Goal: Task Accomplishment & Management: Use online tool/utility

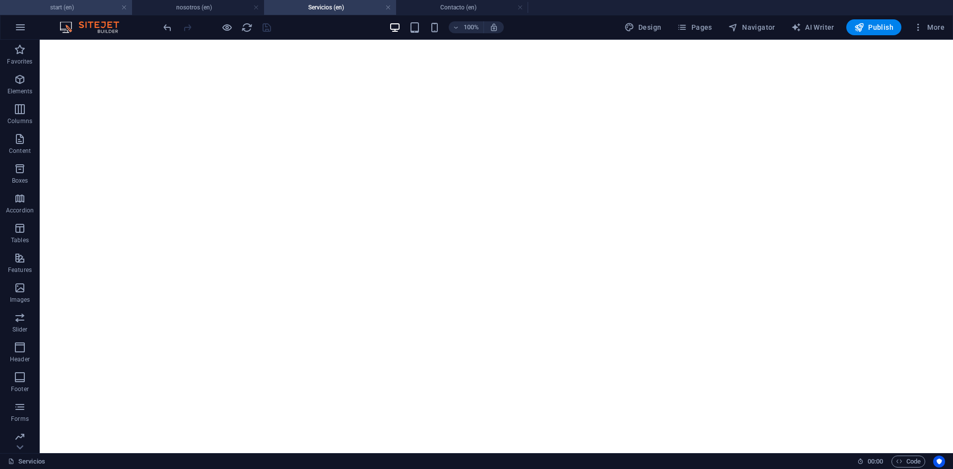
click at [62, 5] on h4 "start (en)" at bounding box center [66, 7] width 132 height 11
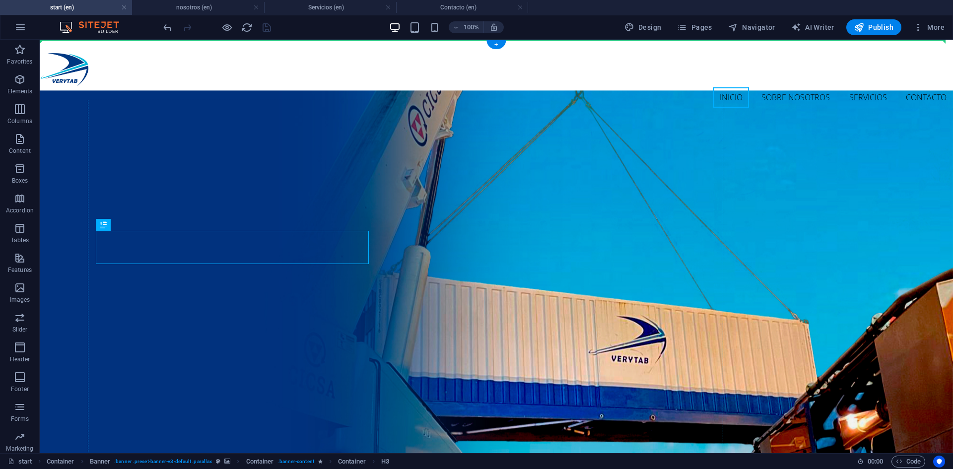
drag, startPoint x: 115, startPoint y: 250, endPoint x: 241, endPoint y: 328, distance: 148.2
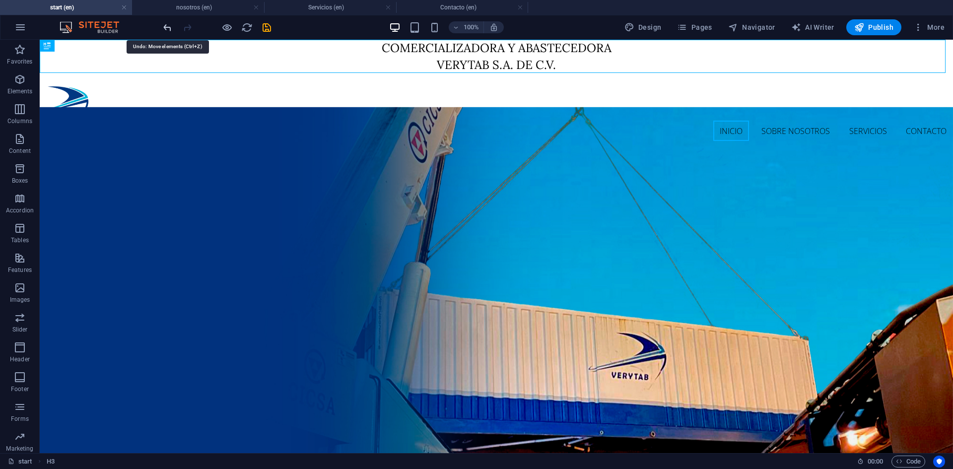
click at [163, 29] on icon "undo" at bounding box center [167, 27] width 11 height 11
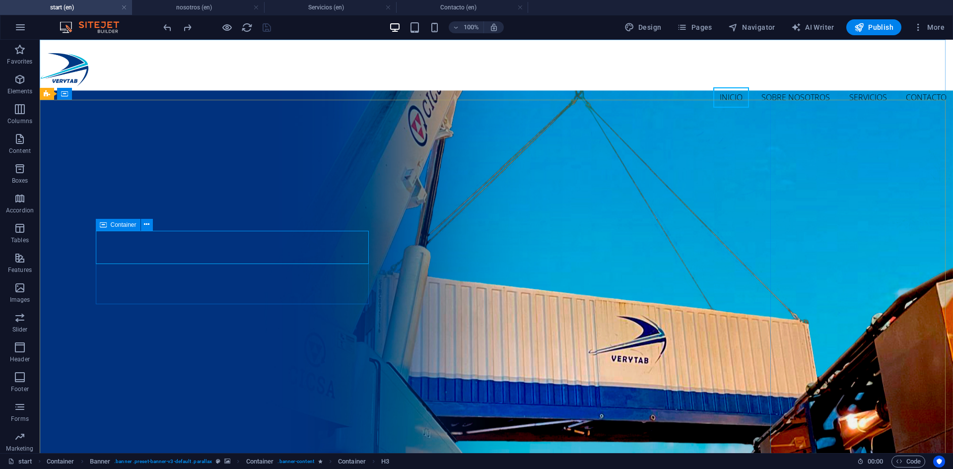
click at [104, 224] on icon at bounding box center [103, 225] width 7 height 12
select select "px"
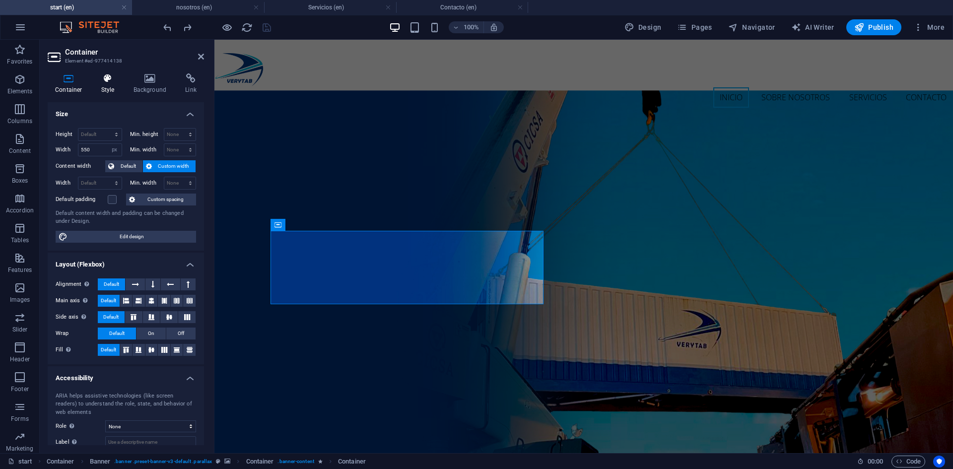
click at [107, 80] on icon at bounding box center [108, 78] width 28 height 10
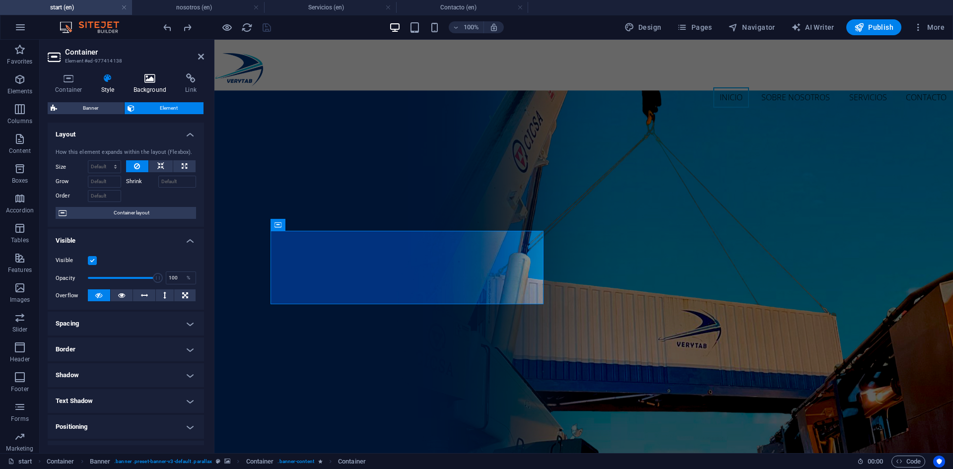
click at [148, 81] on icon at bounding box center [150, 78] width 48 height 10
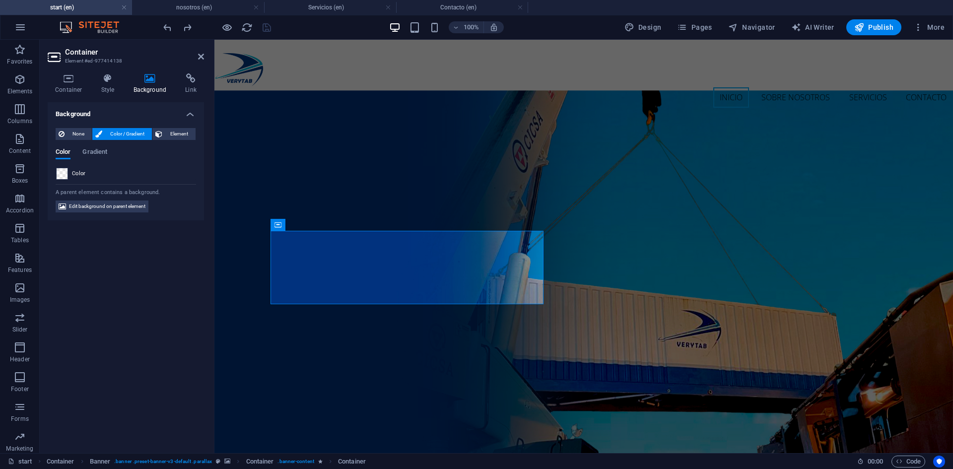
click at [64, 176] on span at bounding box center [62, 173] width 11 height 11
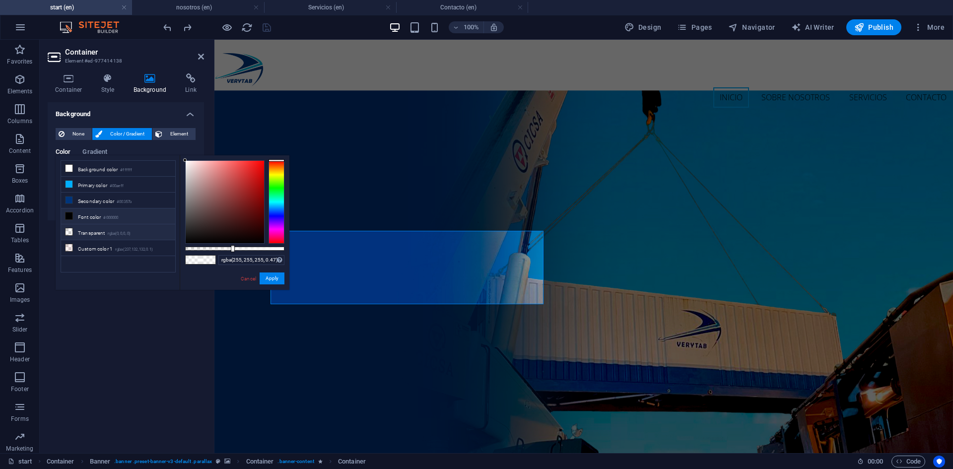
click at [105, 234] on li "Transparent rgba(0,0,0,.0)" at bounding box center [118, 232] width 114 height 16
type input "rgba(0, 0, 0, 0)"
click at [268, 278] on button "Apply" at bounding box center [272, 279] width 25 height 12
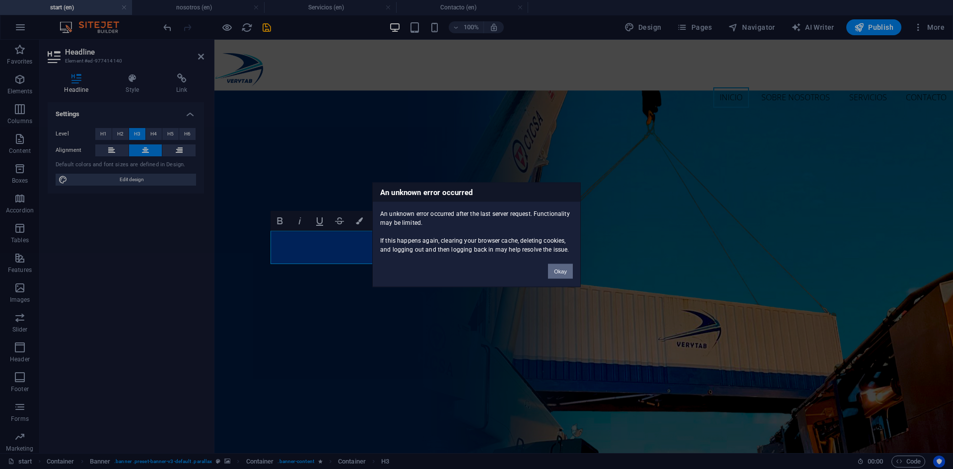
click at [563, 277] on button "Okay" at bounding box center [560, 271] width 25 height 15
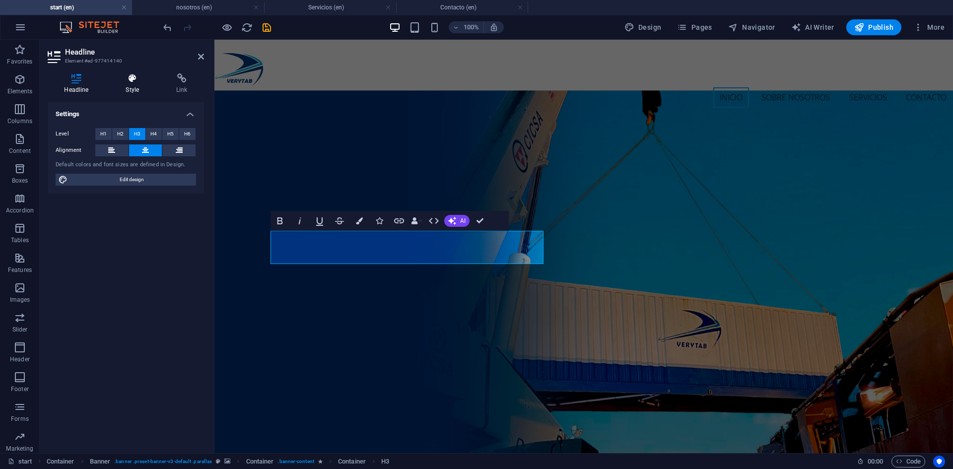
click at [132, 87] on h4 "Style" at bounding box center [134, 83] width 51 height 21
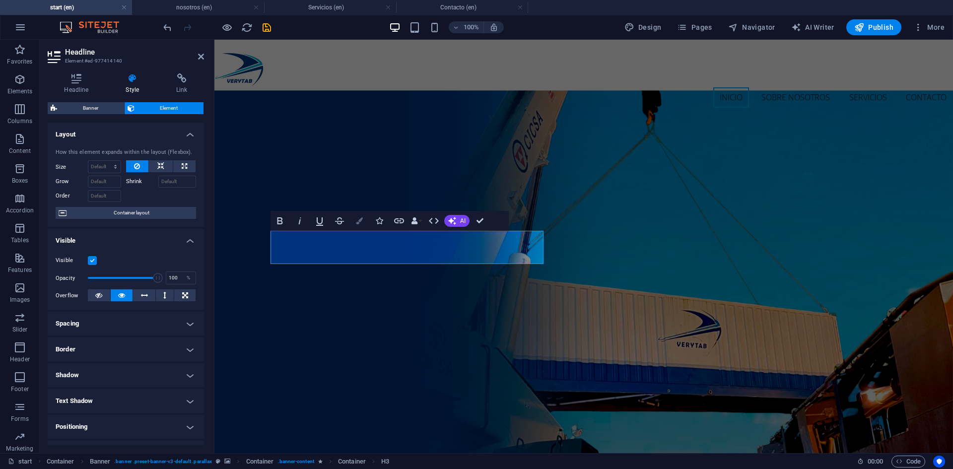
click at [361, 223] on icon "button" at bounding box center [359, 220] width 7 height 7
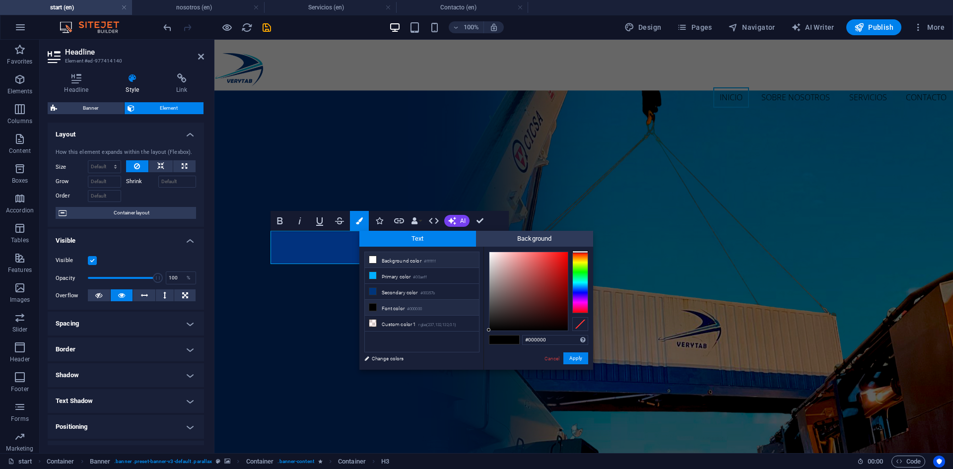
click at [408, 262] on li "Background color #ffffff" at bounding box center [422, 260] width 114 height 16
type input "#ffffff"
click at [582, 360] on button "Apply" at bounding box center [575, 358] width 25 height 12
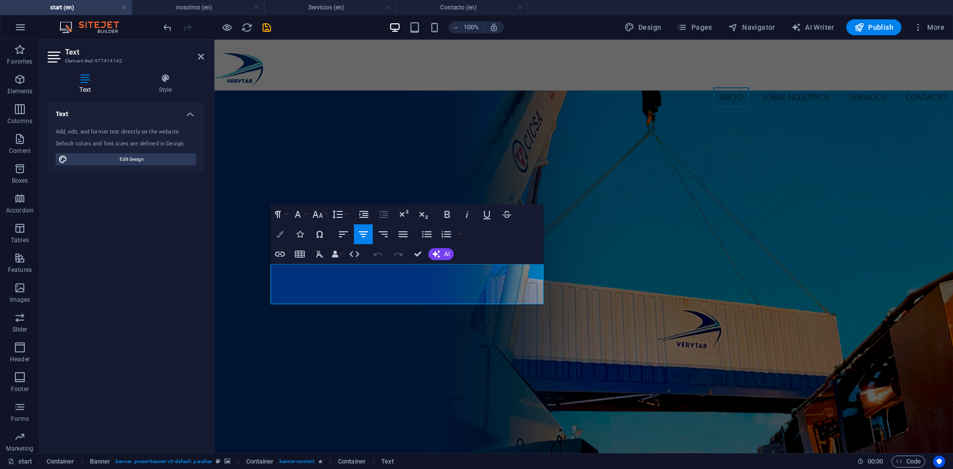
click at [282, 235] on icon "button" at bounding box center [280, 234] width 7 height 7
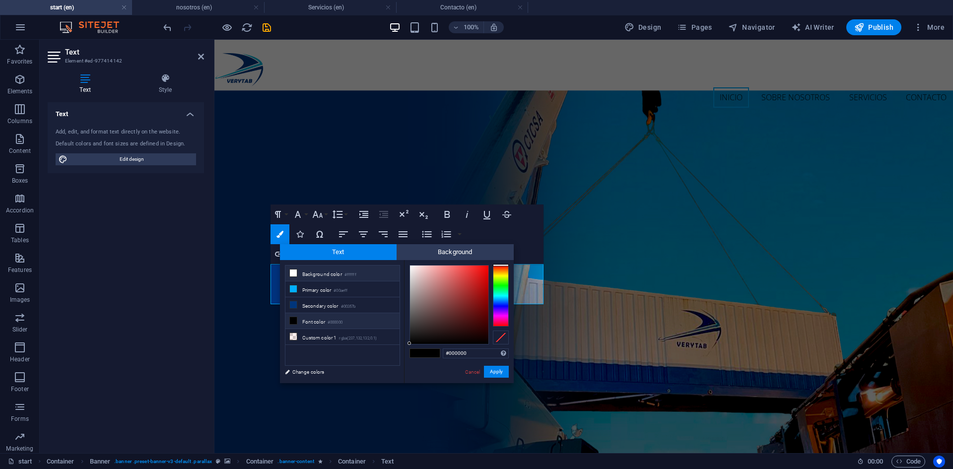
click at [323, 277] on li "Background color #ffffff" at bounding box center [342, 274] width 114 height 16
type input "#ffffff"
click at [500, 377] on button "Apply" at bounding box center [496, 372] width 25 height 12
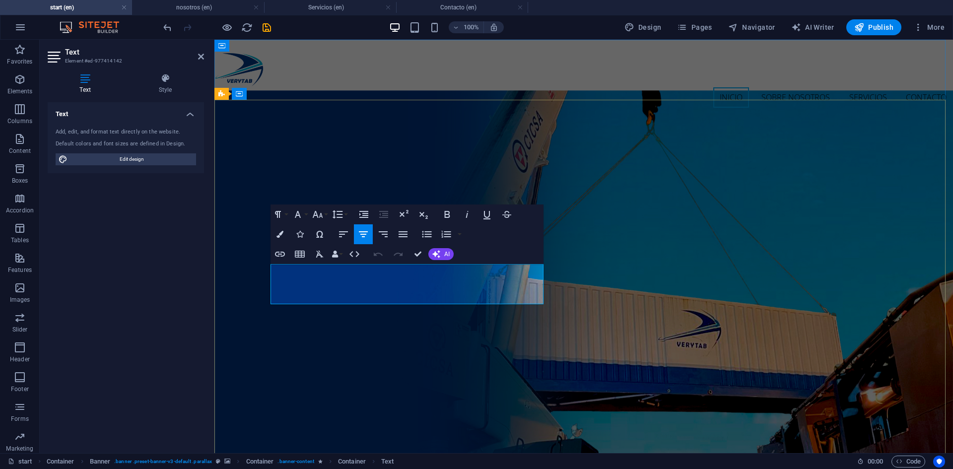
drag, startPoint x: 278, startPoint y: 270, endPoint x: 449, endPoint y: 300, distance: 174.4
drag, startPoint x: 449, startPoint y: 298, endPoint x: 253, endPoint y: 263, distance: 199.6
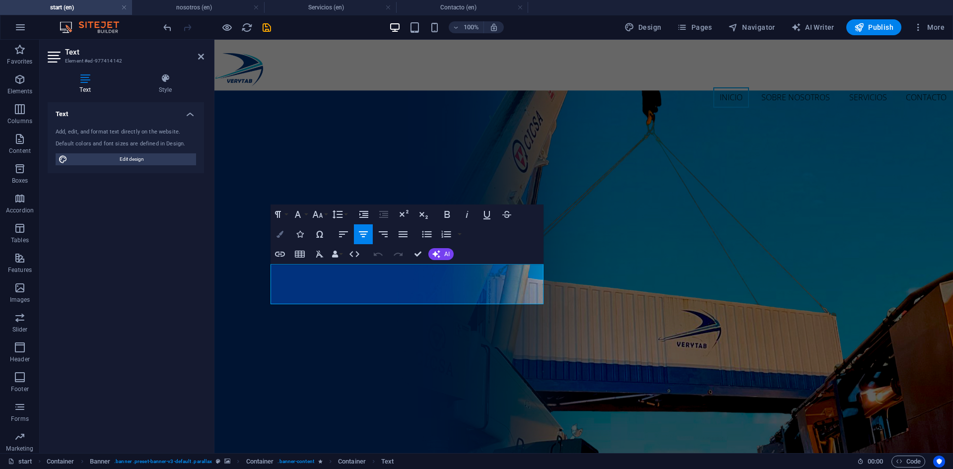
click at [282, 234] on icon "button" at bounding box center [280, 234] width 7 height 7
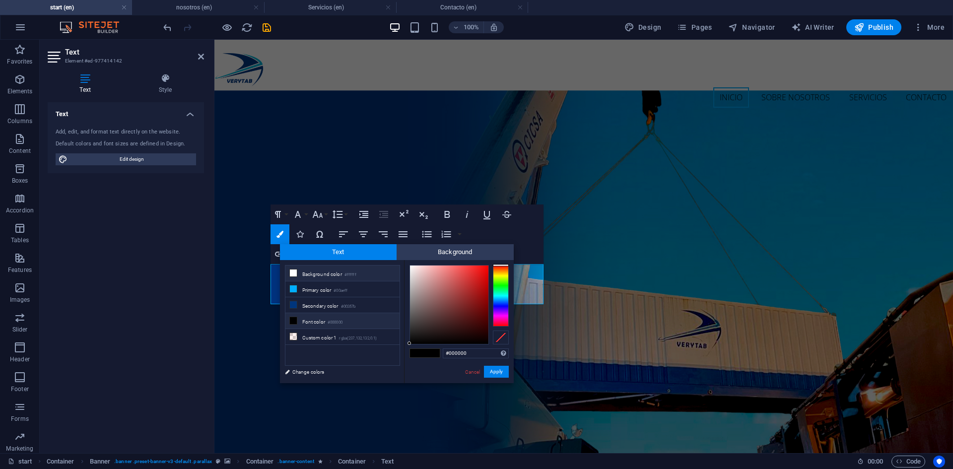
click at [325, 272] on li "Background color #ffffff" at bounding box center [342, 274] width 114 height 16
type input "#ffffff"
click at [501, 372] on button "Apply" at bounding box center [496, 372] width 25 height 12
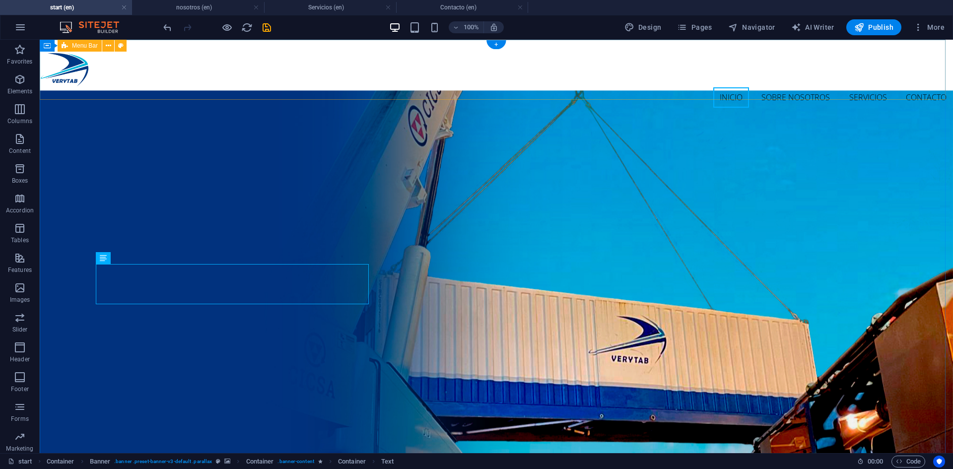
click at [229, 58] on div "Inicio Sobre nosotros Servicios Contacto Menu" at bounding box center [496, 80] width 913 height 81
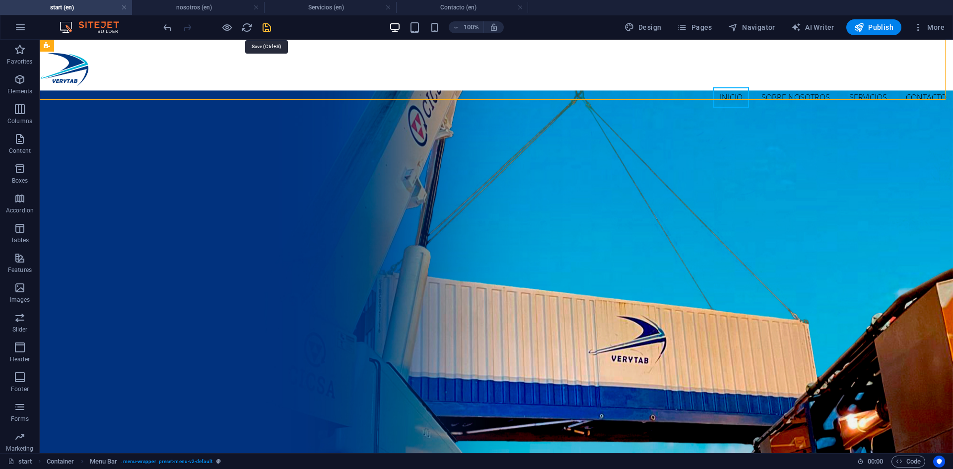
click at [271, 33] on icon "save" at bounding box center [266, 27] width 11 height 11
checkbox input "false"
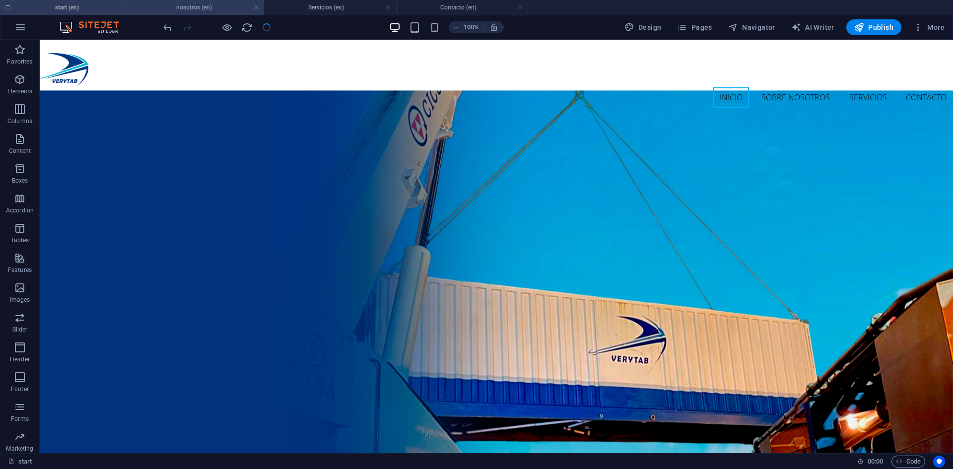
click at [189, 9] on h4 "nosotros (en)" at bounding box center [198, 7] width 132 height 11
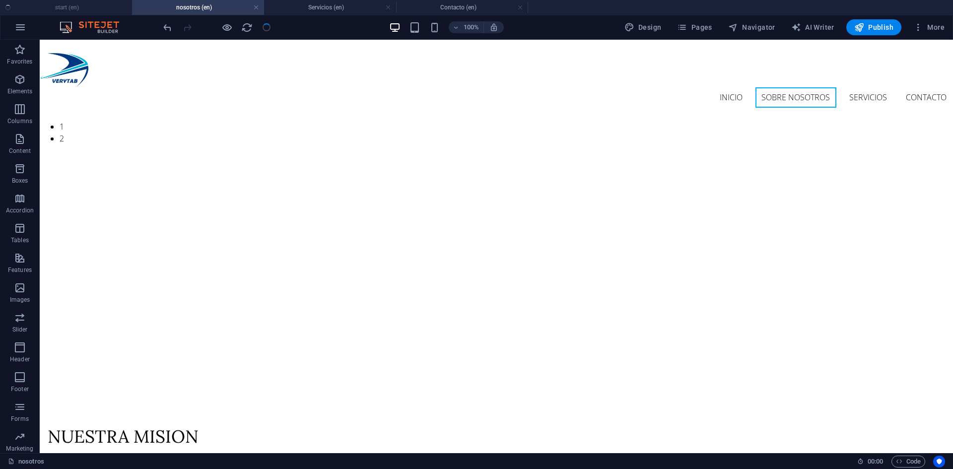
scroll to position [582, 0]
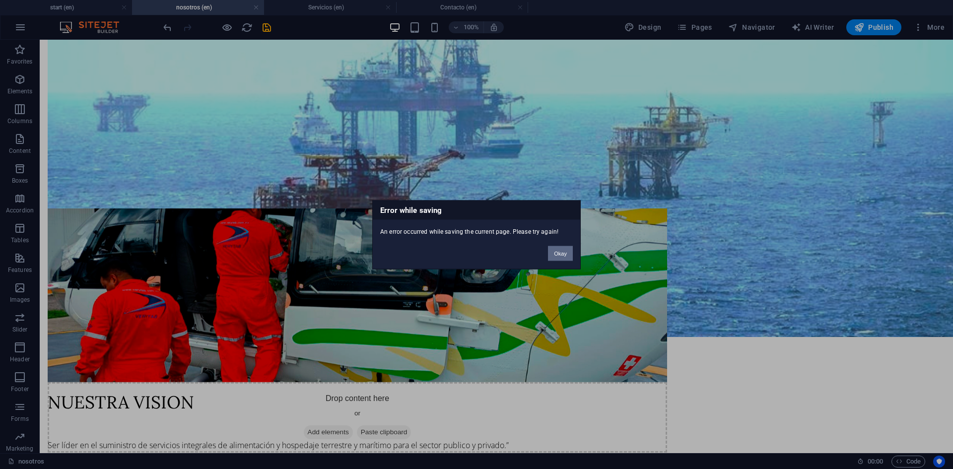
click at [559, 254] on button "Okay" at bounding box center [560, 253] width 25 height 15
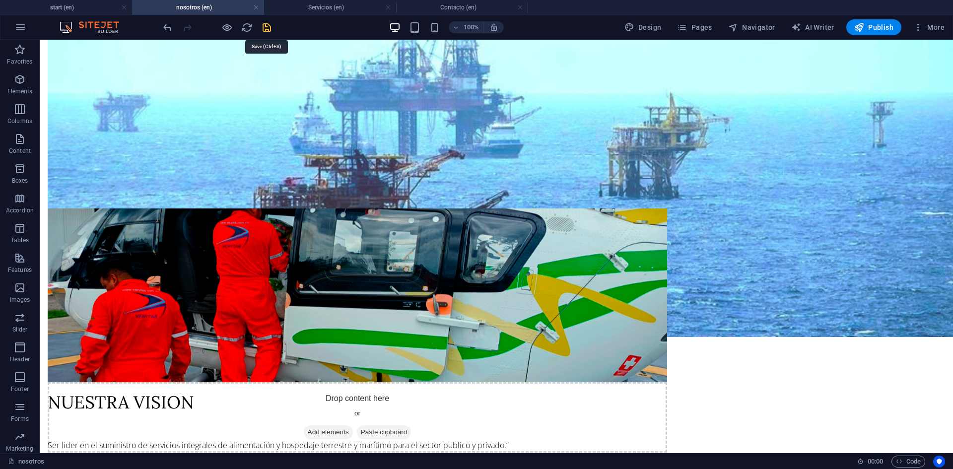
click at [270, 27] on icon "save" at bounding box center [266, 27] width 11 height 11
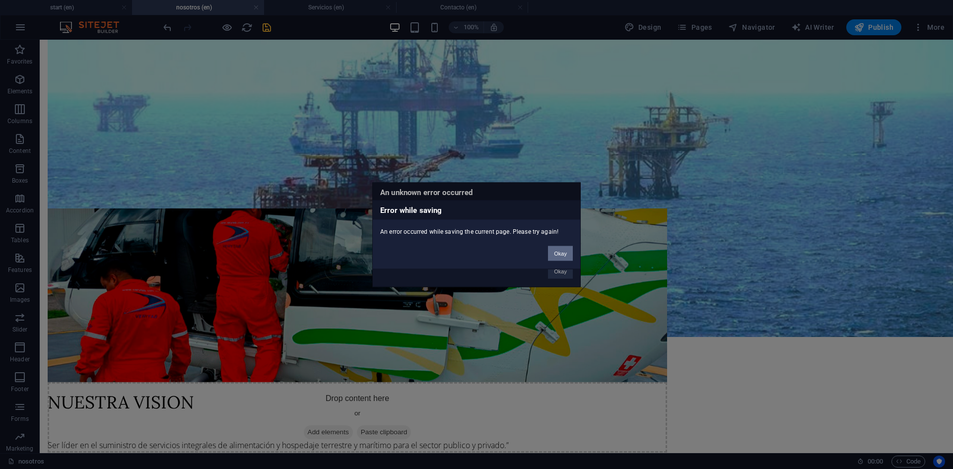
click at [557, 256] on button "Okay" at bounding box center [560, 253] width 25 height 15
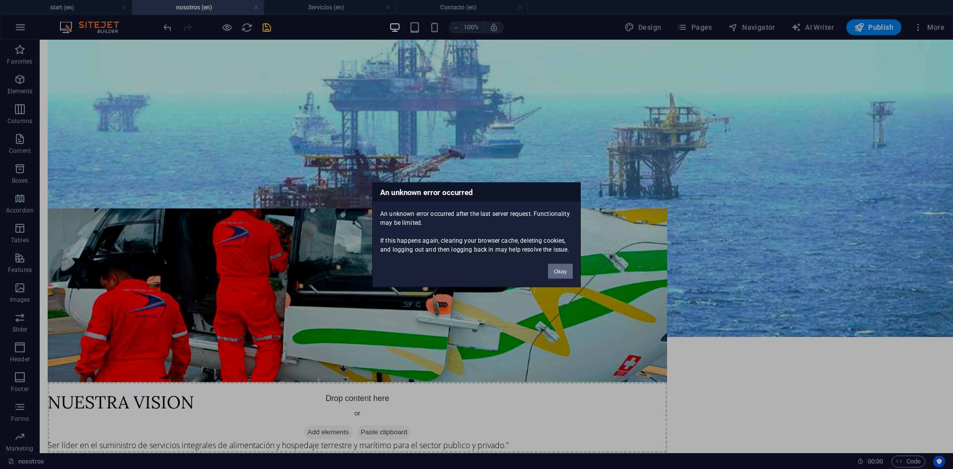
click at [559, 270] on button "Okay" at bounding box center [560, 271] width 25 height 15
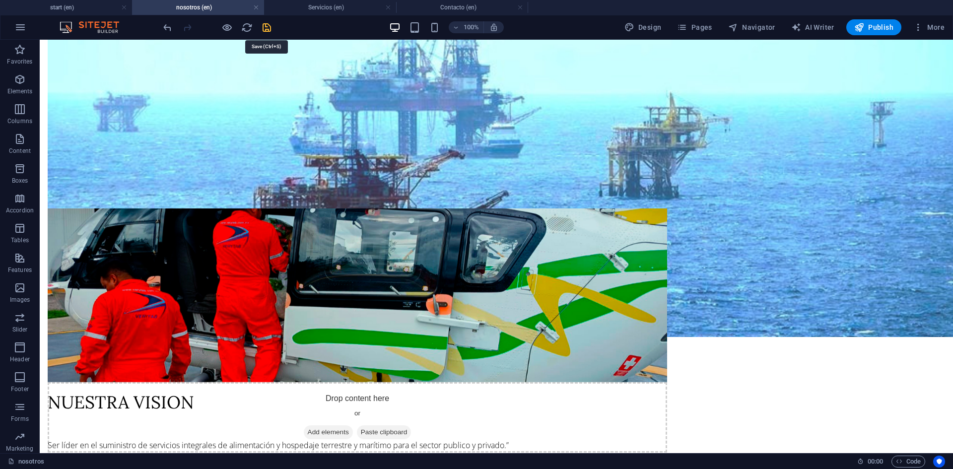
click at [268, 25] on icon "save" at bounding box center [266, 27] width 11 height 11
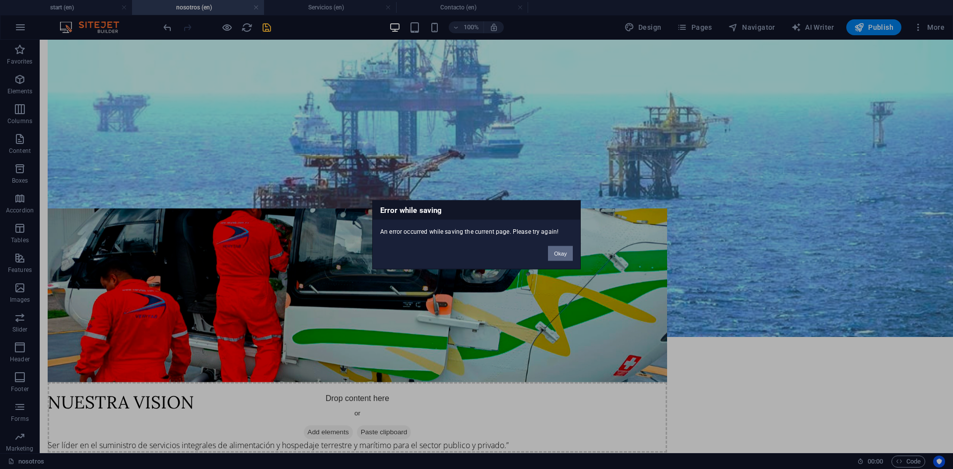
click at [556, 252] on button "Okay" at bounding box center [560, 253] width 25 height 15
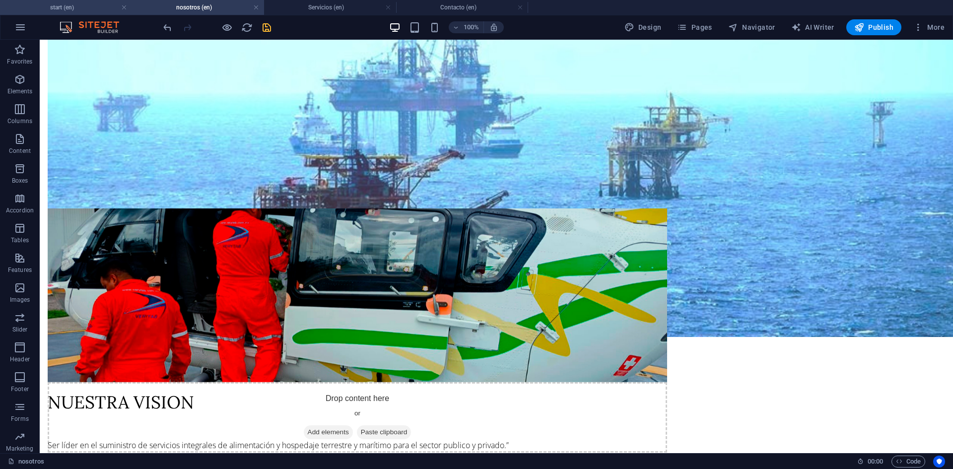
click at [34, 12] on h4 "start (en)" at bounding box center [66, 7] width 132 height 11
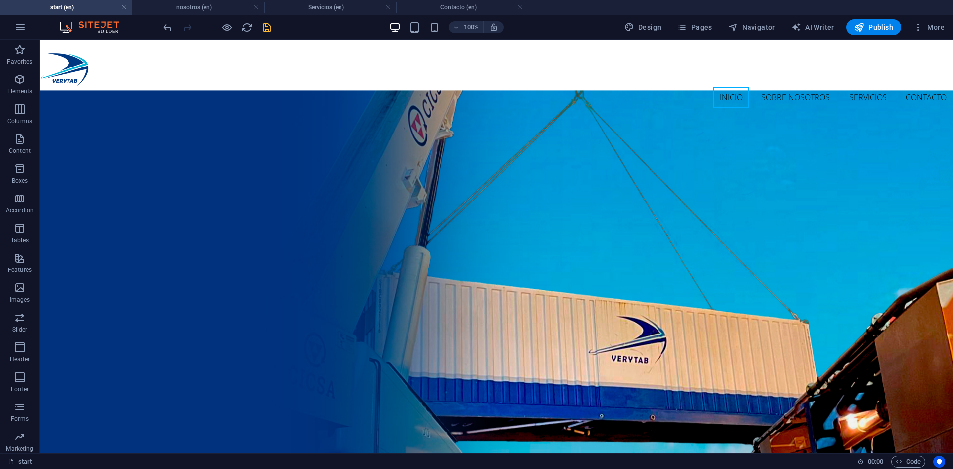
scroll to position [0, 0]
